Goal: Task Accomplishment & Management: Manage account settings

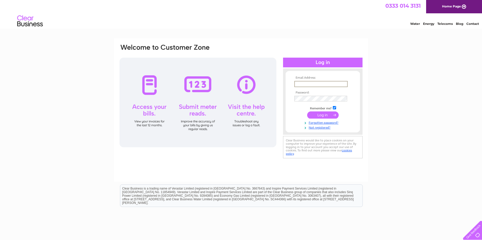
click at [306, 85] on input "text" at bounding box center [320, 84] width 53 height 6
type input "[PERSON_NAME][EMAIL_ADDRESS][DOMAIN_NAME]"
click at [315, 113] on input "submit" at bounding box center [323, 115] width 32 height 7
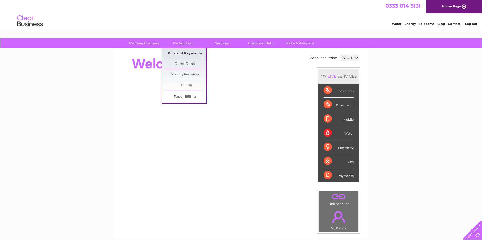
click at [187, 51] on link "Bills and Payments" at bounding box center [185, 53] width 42 height 10
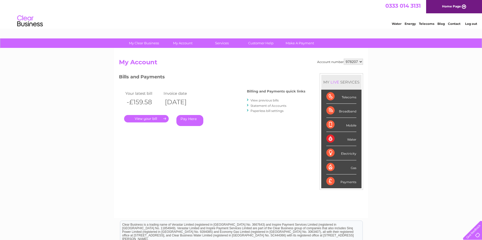
click at [163, 120] on link "." at bounding box center [146, 118] width 45 height 7
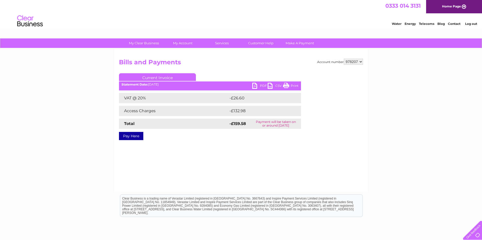
click at [296, 87] on link "Print" at bounding box center [290, 86] width 15 height 7
